Goal: Task Accomplishment & Management: Manage account settings

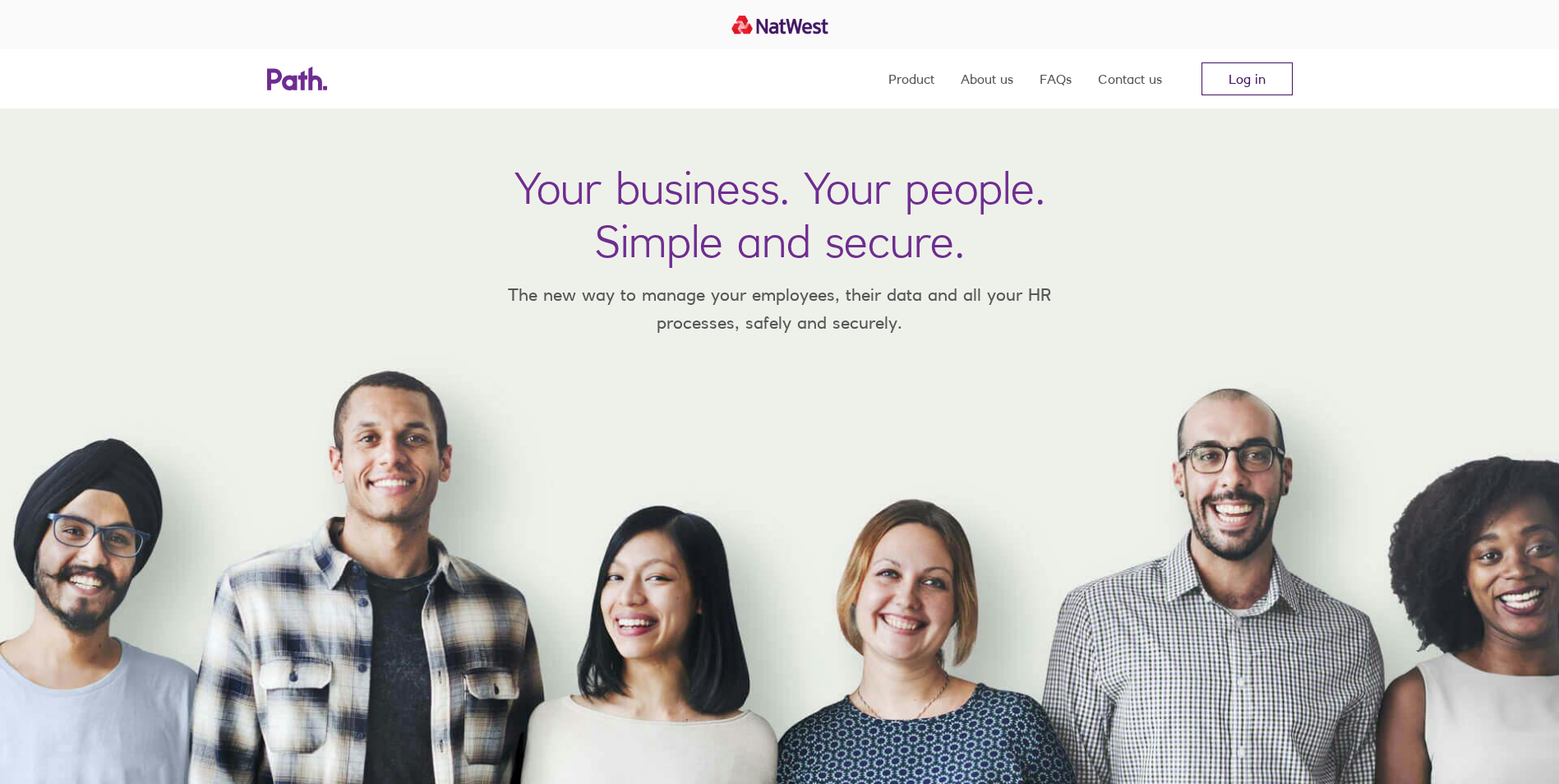
click at [1284, 75] on link "Log in" at bounding box center [1247, 78] width 91 height 33
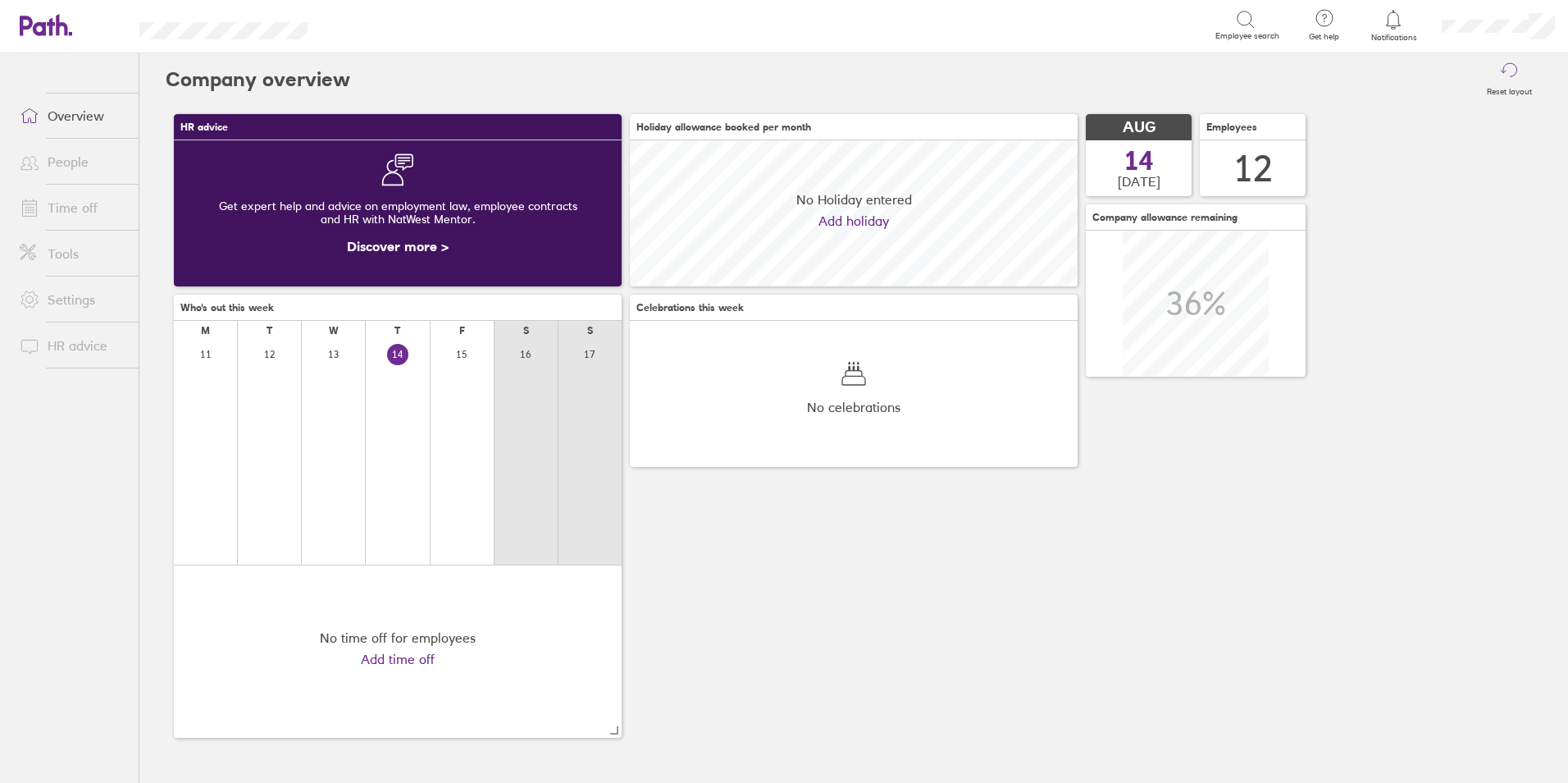
scroll to position [146, 448]
click at [1398, 19] on icon at bounding box center [1393, 20] width 20 height 20
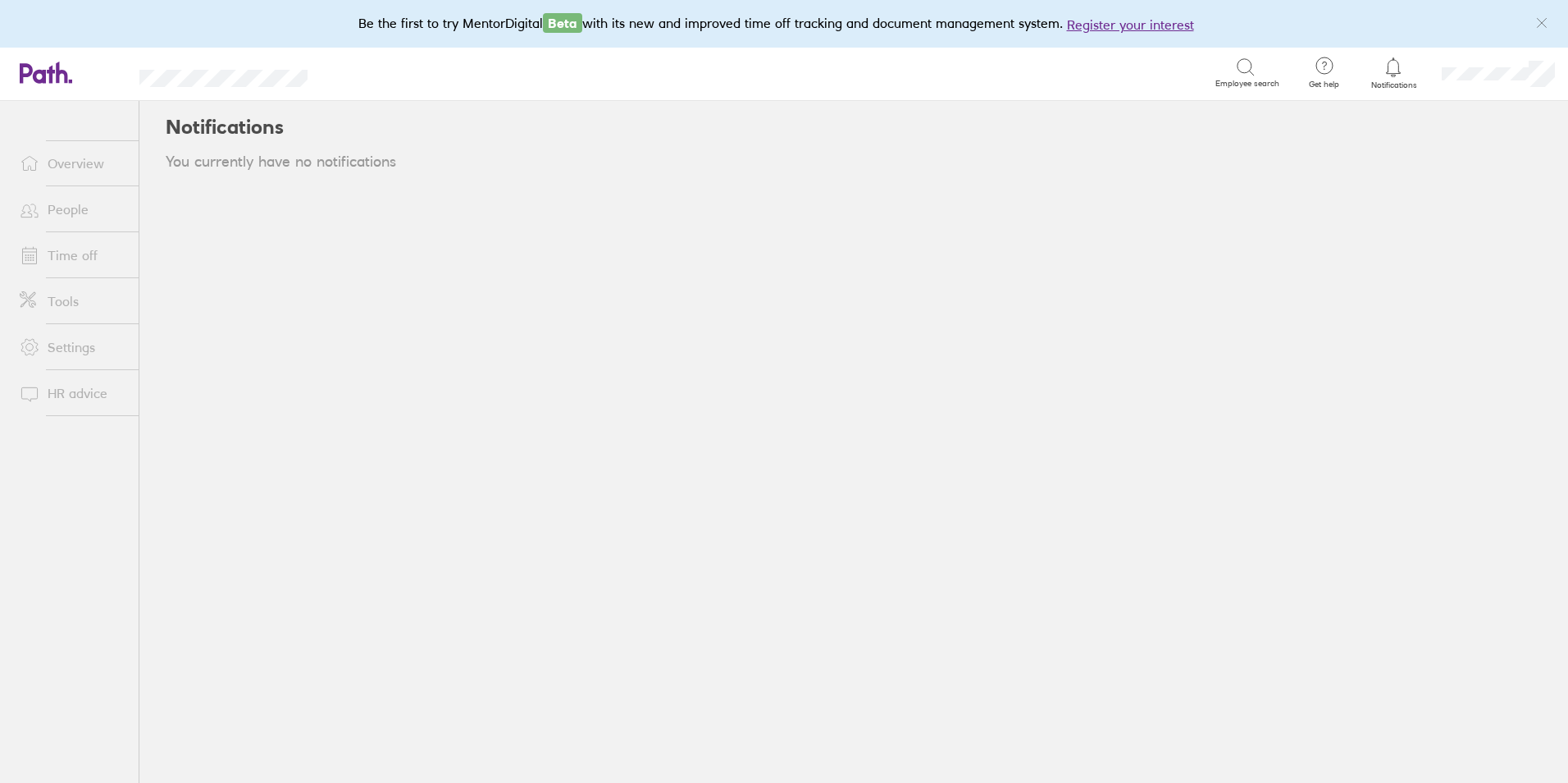
click at [1399, 72] on icon at bounding box center [1394, 66] width 14 height 19
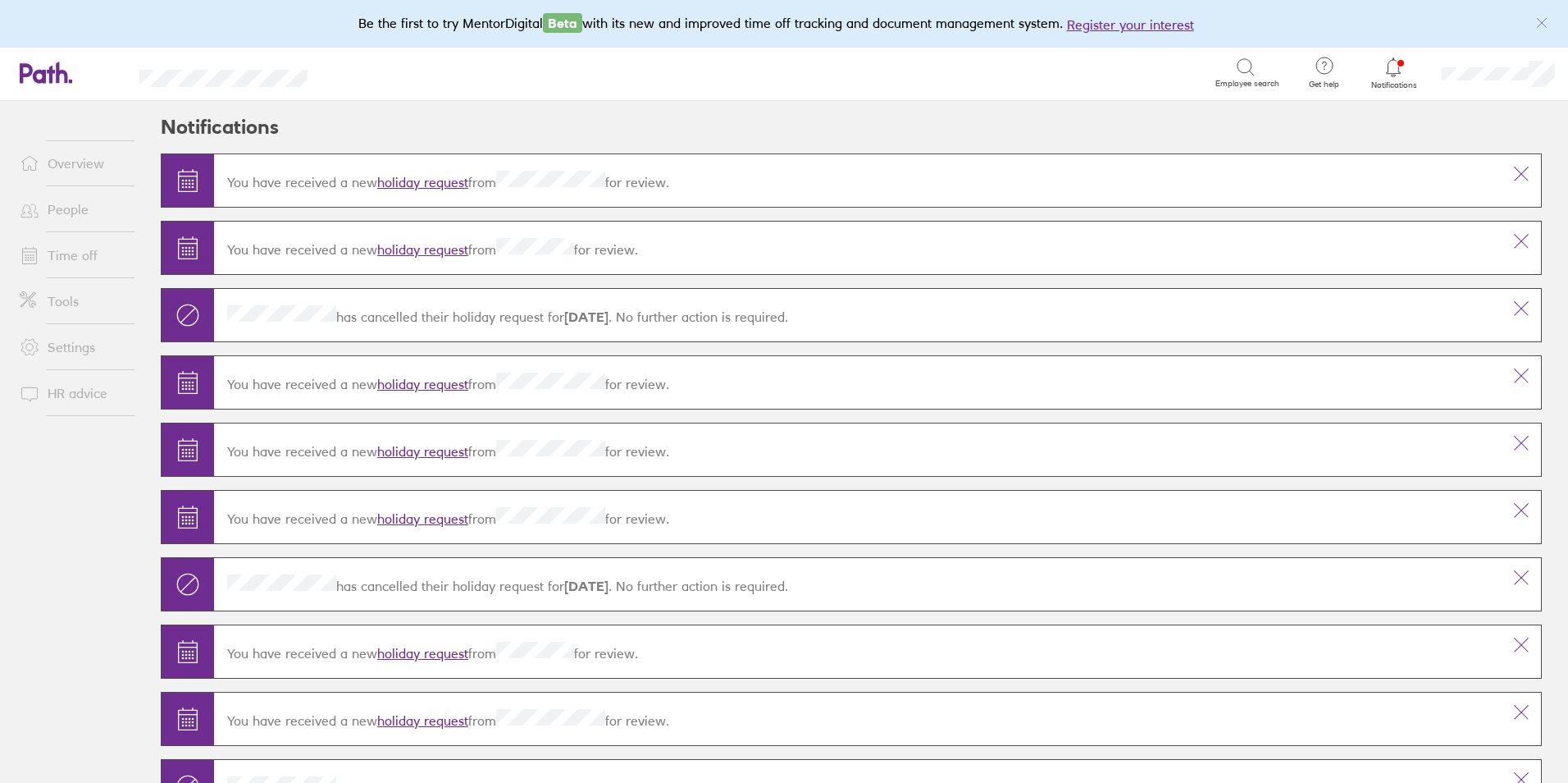
click at [405, 177] on link "holiday request" at bounding box center [423, 182] width 91 height 17
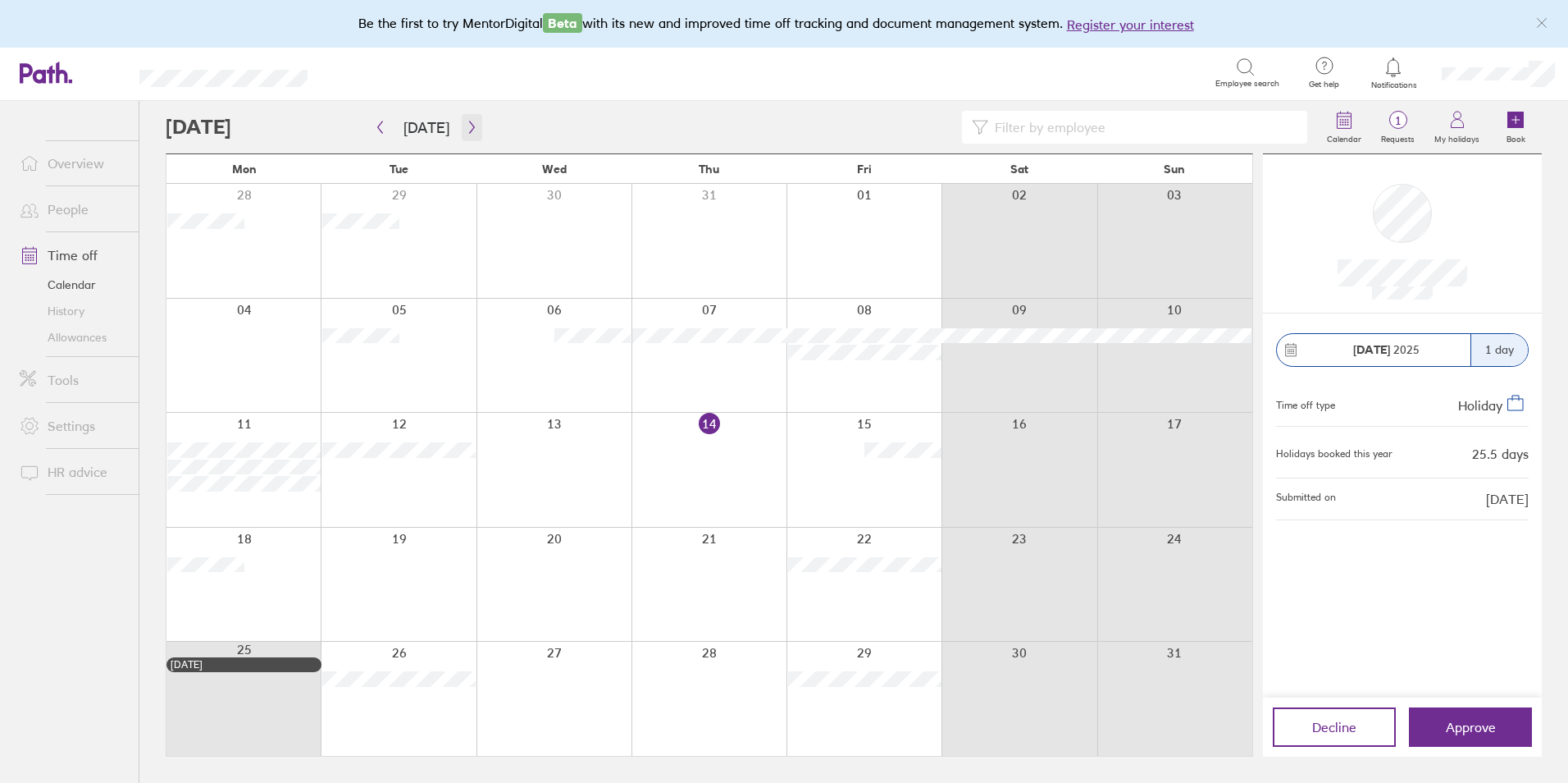
click at [469, 132] on icon "button" at bounding box center [471, 127] width 5 height 12
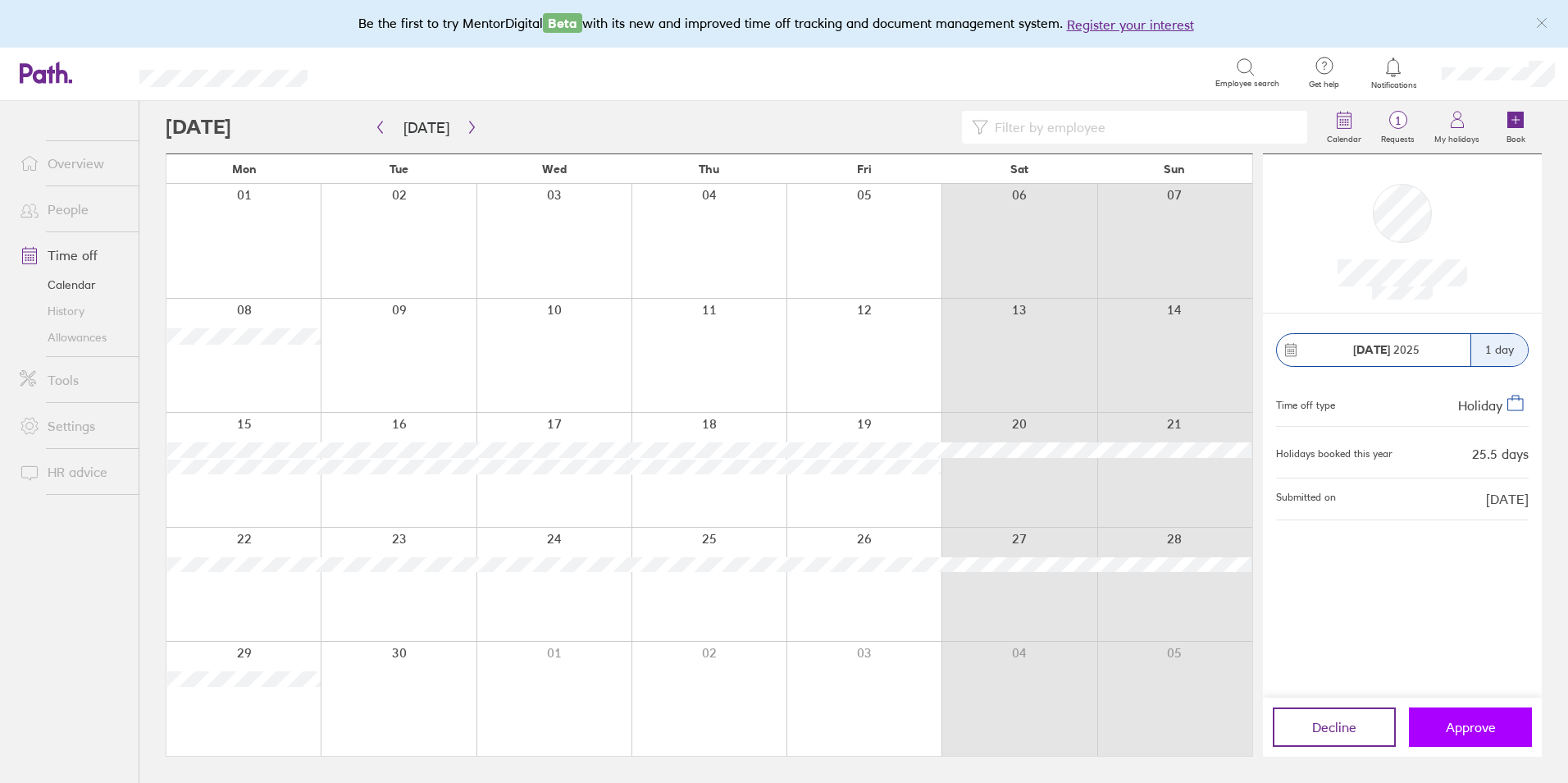
click at [1471, 737] on button "Approve" at bounding box center [1470, 727] width 123 height 39
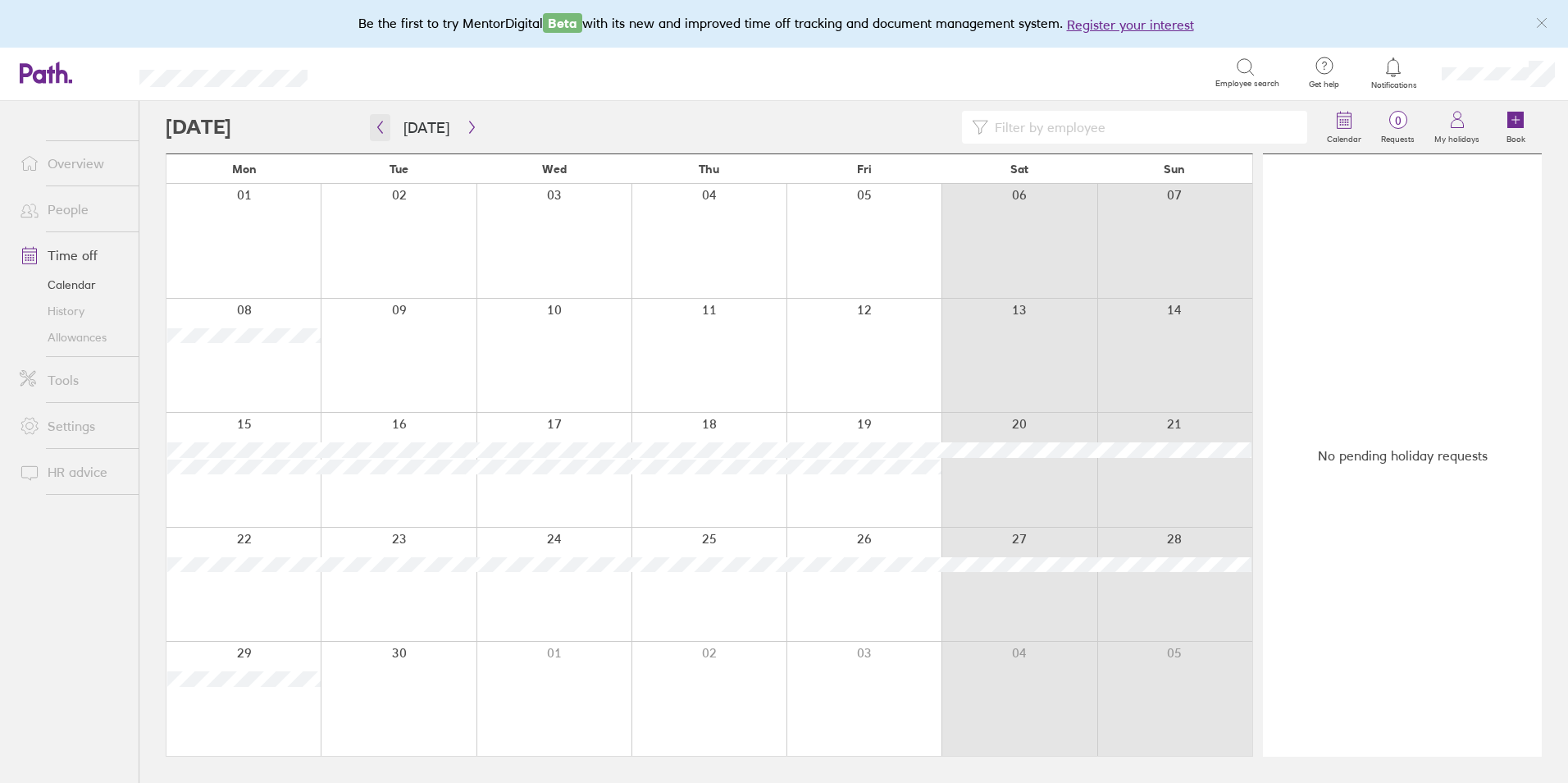
click at [382, 123] on icon "button" at bounding box center [380, 126] width 12 height 13
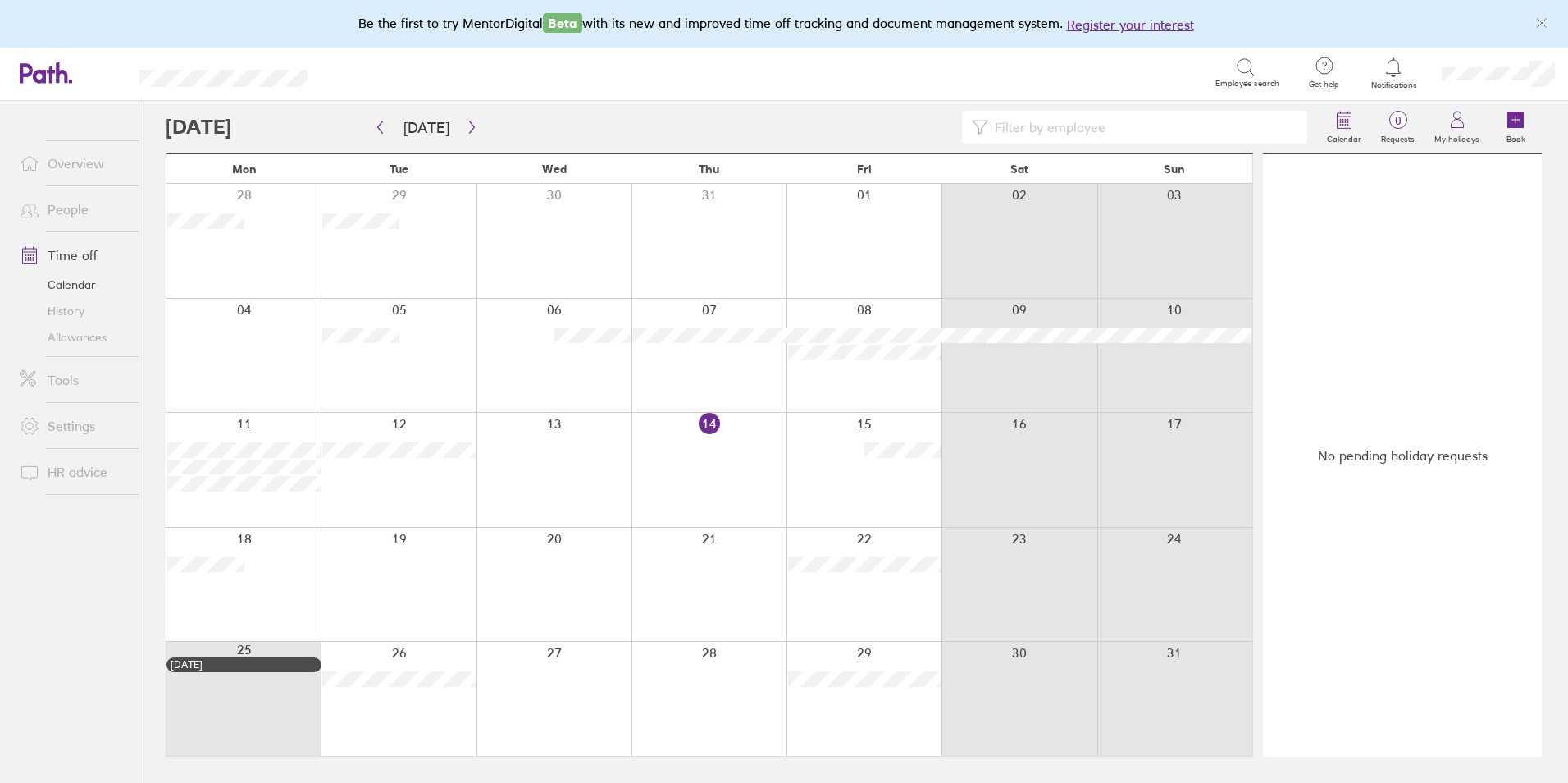
click at [67, 338] on link "Allowances" at bounding box center [73, 337] width 132 height 27
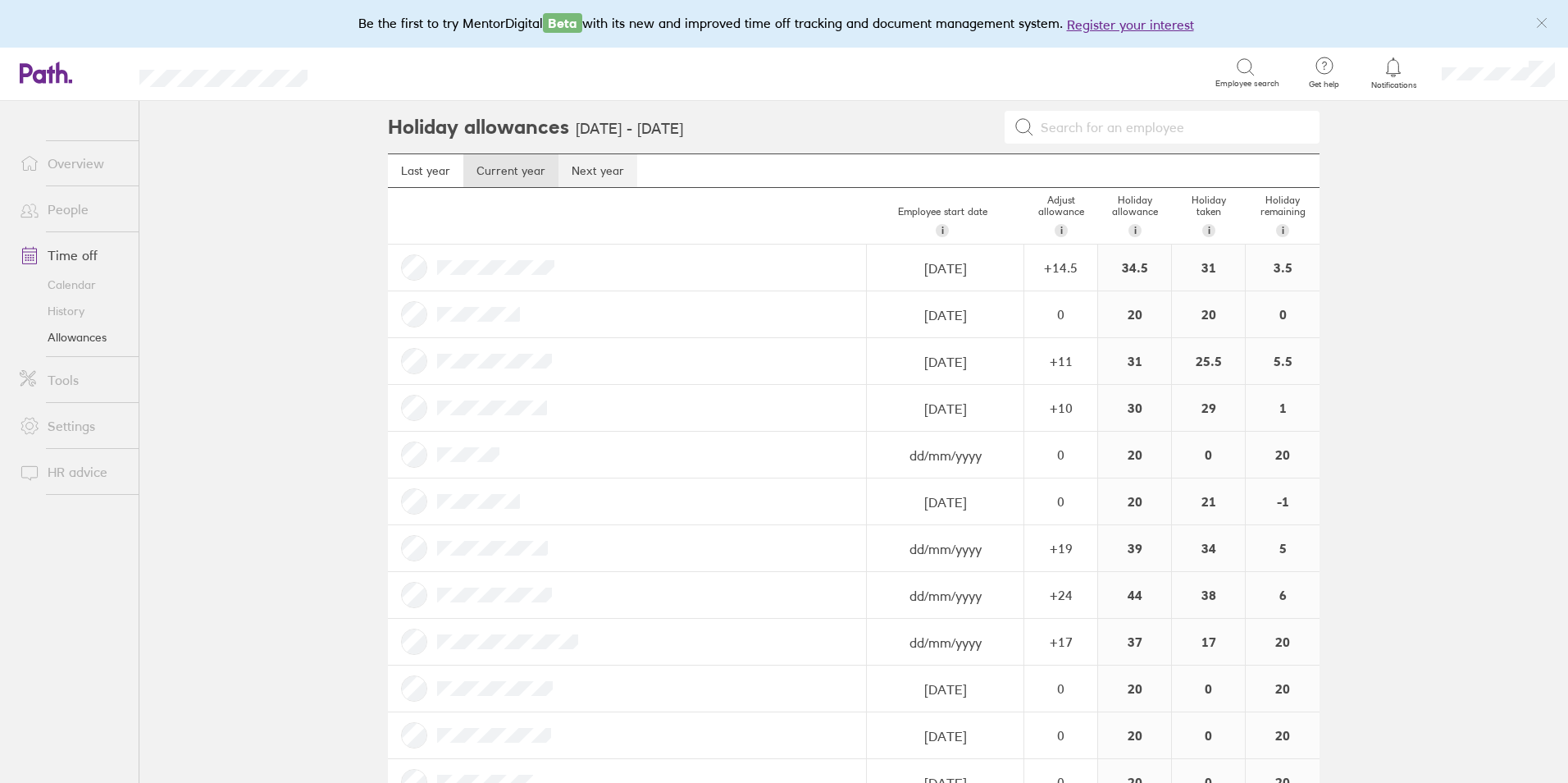
click at [599, 172] on link "Next year" at bounding box center [598, 170] width 79 height 33
click at [84, 280] on link "Calendar" at bounding box center [73, 284] width 132 height 27
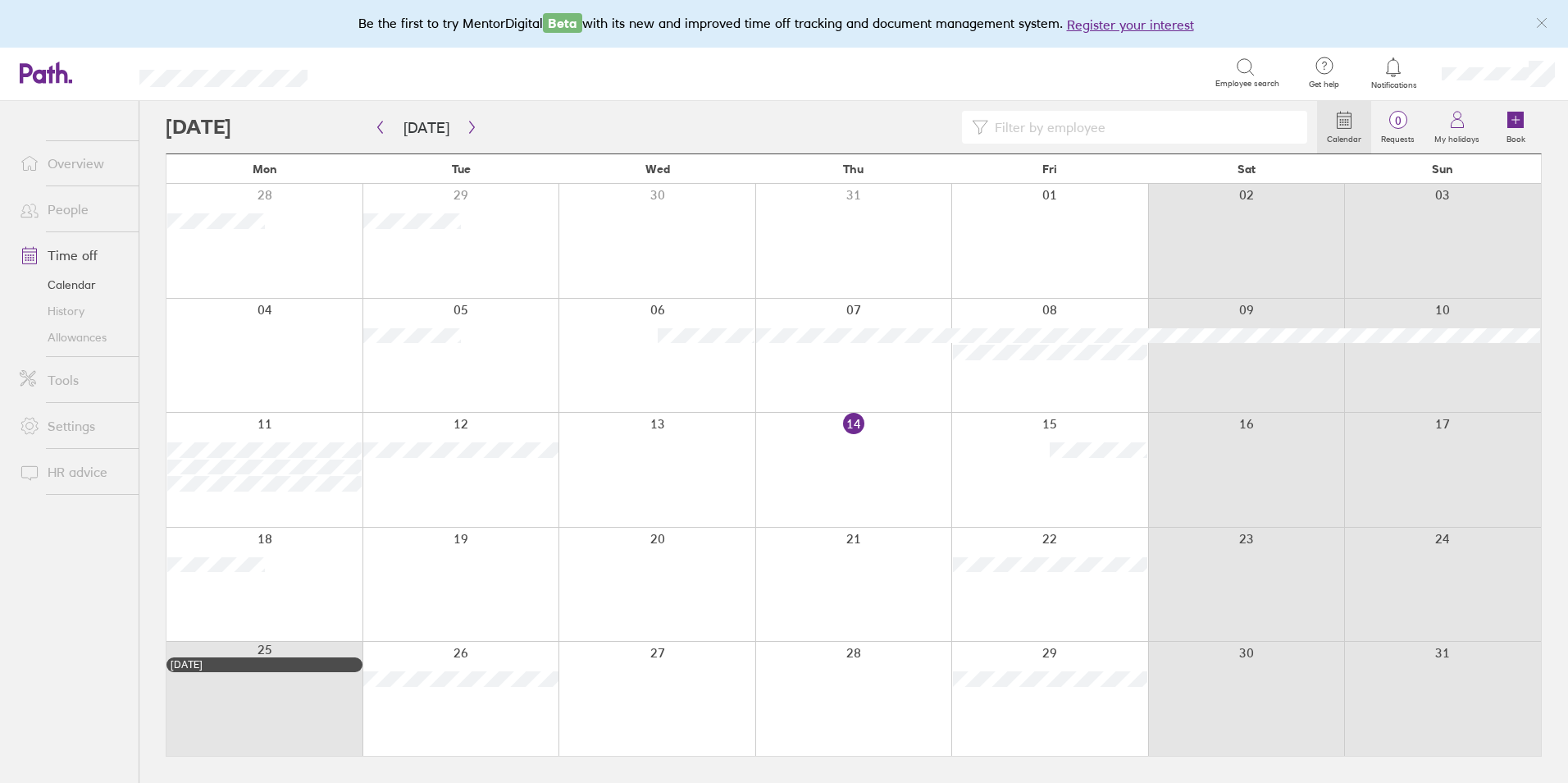
click at [1142, 124] on input at bounding box center [1142, 127] width 309 height 32
type input "sommer"
click at [468, 129] on icon "button" at bounding box center [472, 126] width 12 height 13
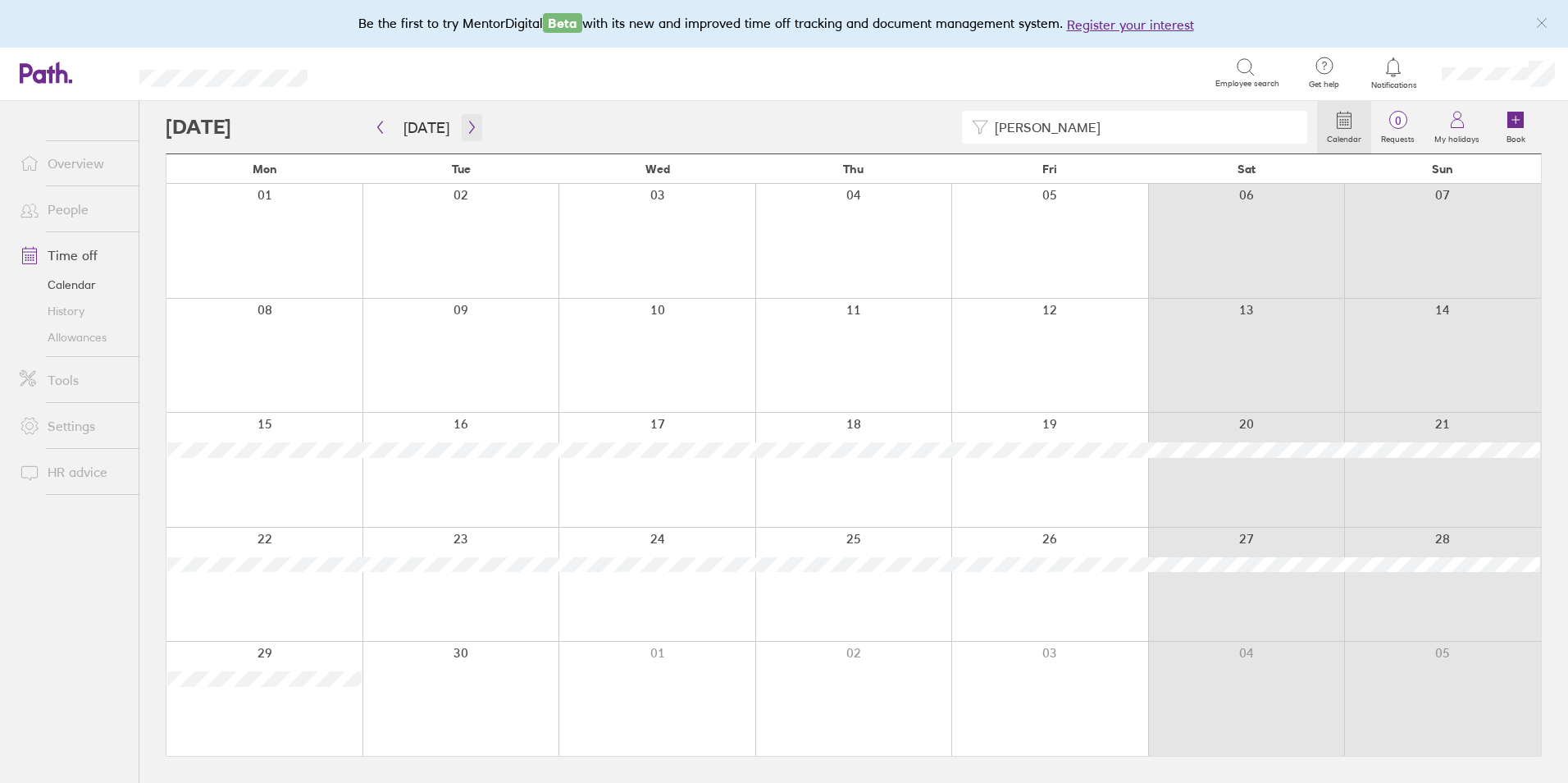
click at [466, 125] on icon "button" at bounding box center [472, 126] width 12 height 13
